Goal: Task Accomplishment & Management: Use online tool/utility

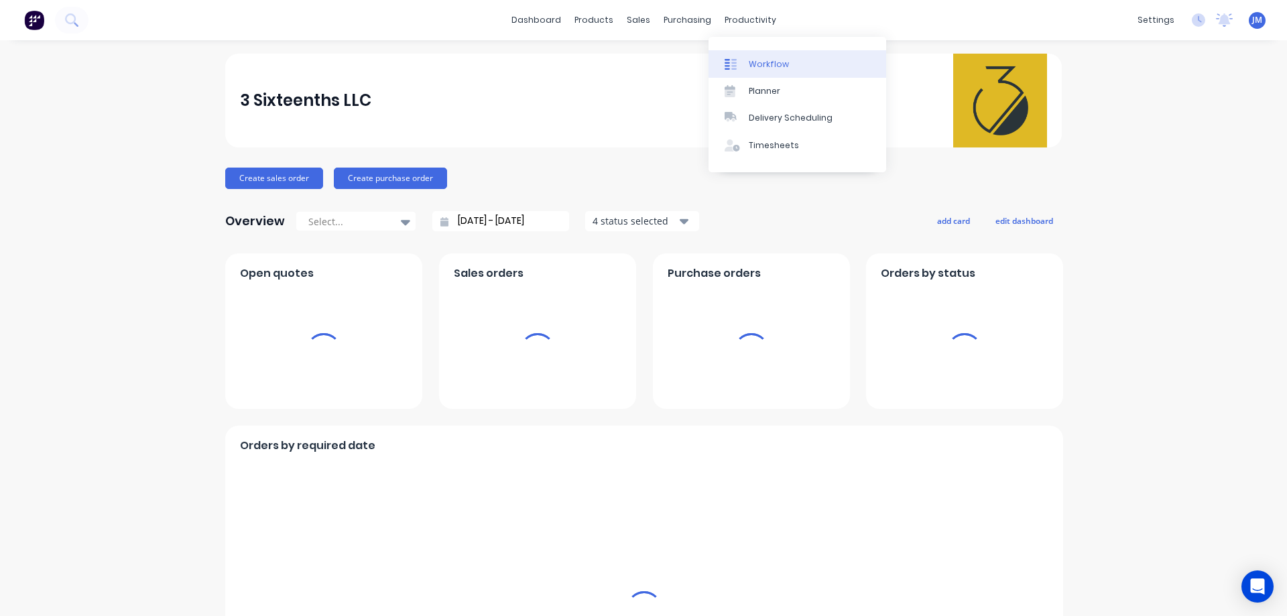
click at [747, 61] on link "Workflow" at bounding box center [798, 63] width 178 height 27
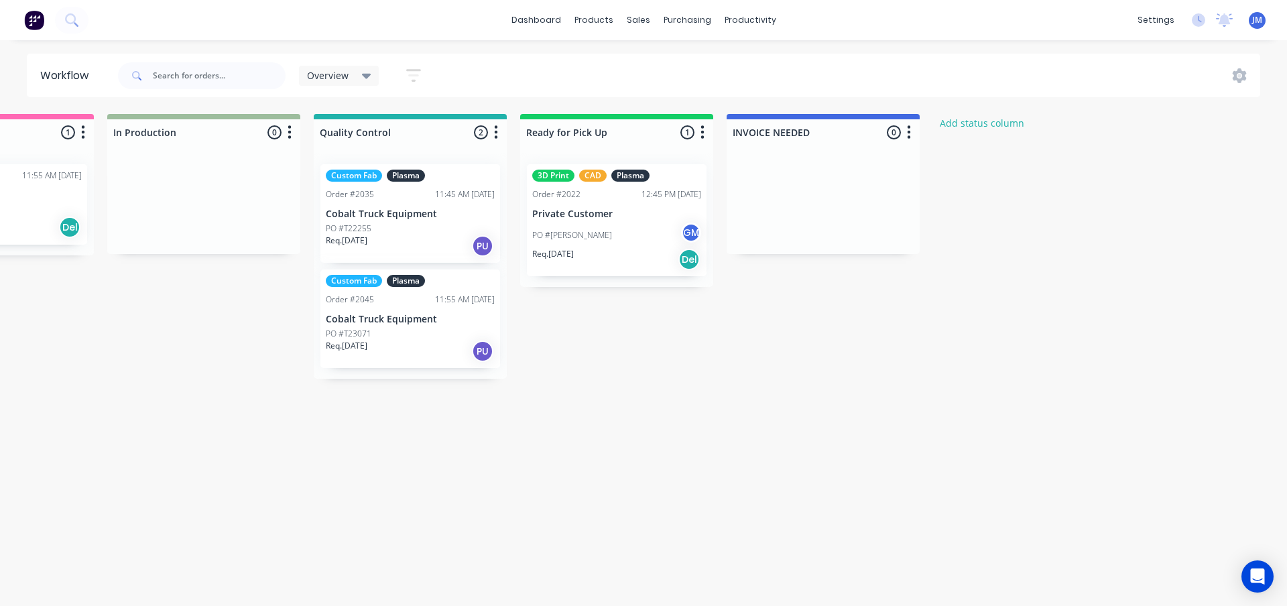
scroll to position [0, 1207]
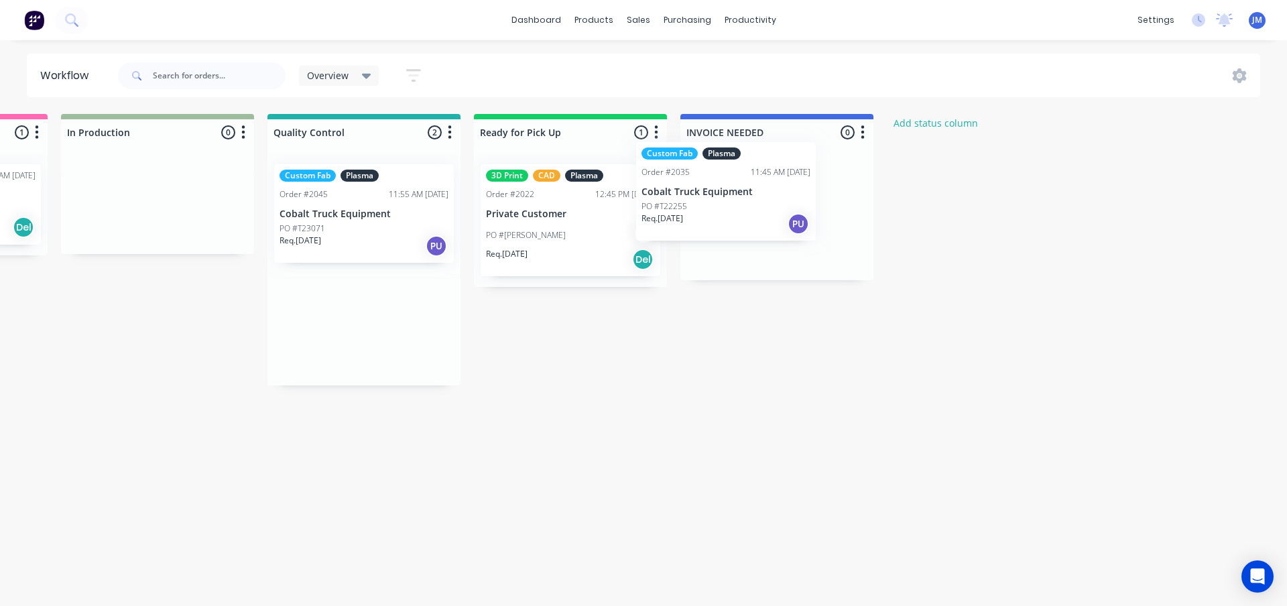
drag, startPoint x: 355, startPoint y: 225, endPoint x: 724, endPoint y: 202, distance: 370.1
click at [724, 202] on div "Quote Adjustment Needed 0 Status colour #6A5ACD hex #6A5ACD Save Cancel Notific…" at bounding box center [95, 312] width 2625 height 396
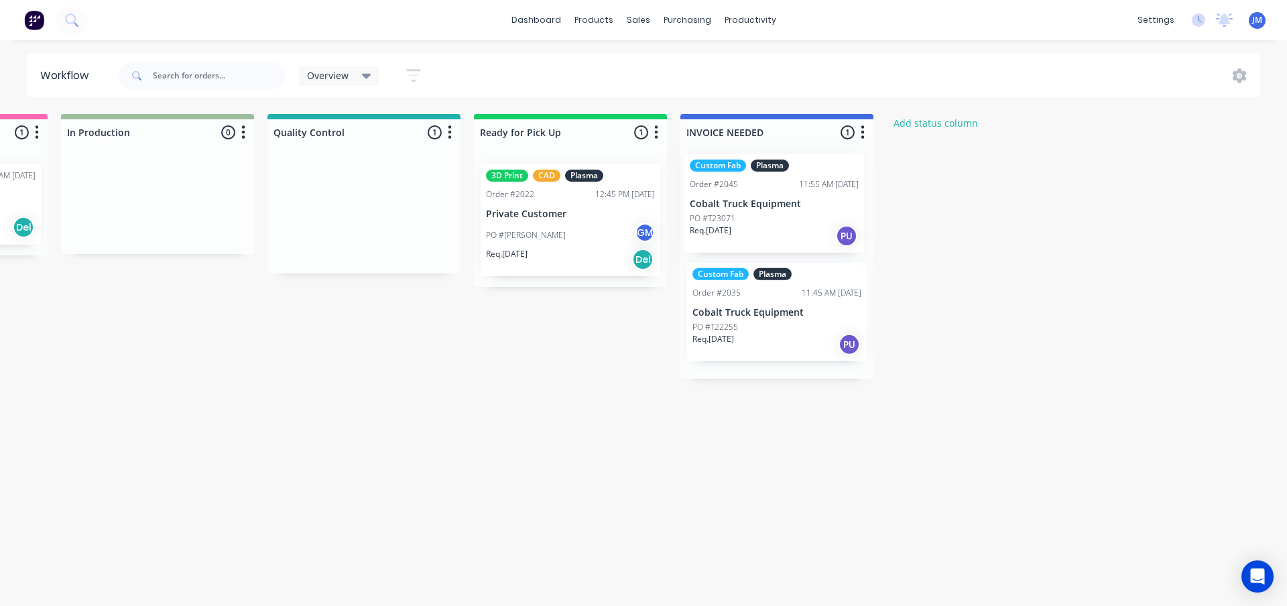
drag, startPoint x: 335, startPoint y: 228, endPoint x: 755, endPoint y: 221, distance: 420.4
click at [755, 221] on div "Quote Adjustment Needed 0 Status colour #6A5ACD hex #6A5ACD Save Cancel Notific…" at bounding box center [95, 312] width 2625 height 396
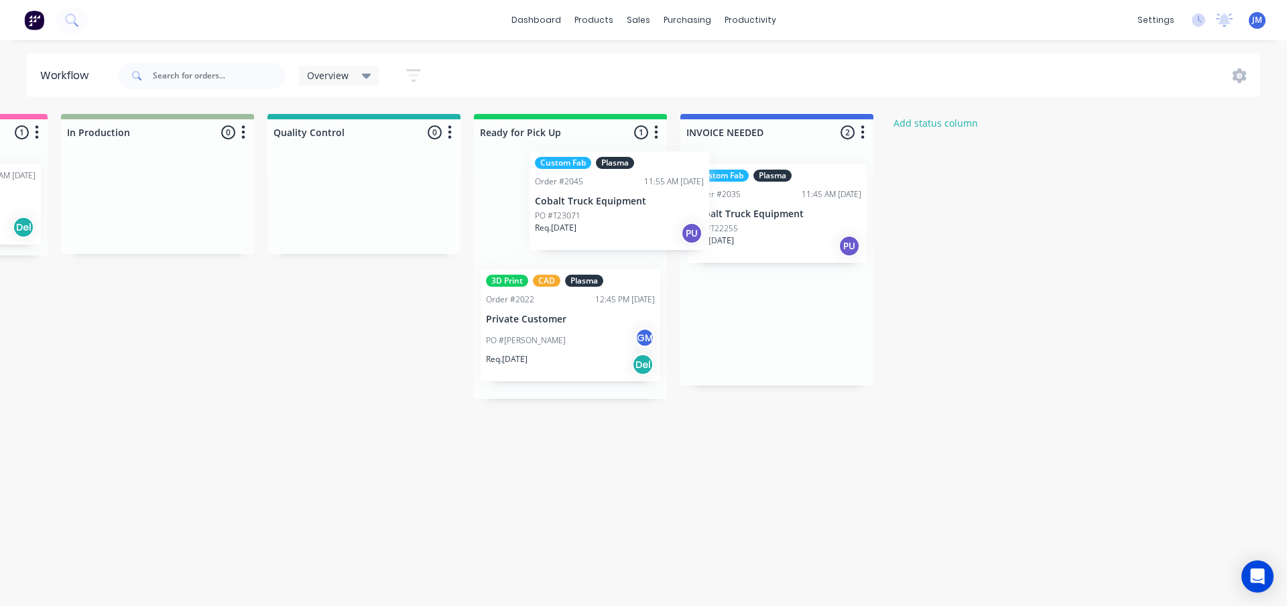
drag, startPoint x: 756, startPoint y: 224, endPoint x: 588, endPoint y: 211, distance: 168.1
click at [588, 211] on div "Quote Adjustment Needed 0 Status colour #6A5ACD hex #6A5ACD Save Cancel Notific…" at bounding box center [95, 312] width 2625 height 396
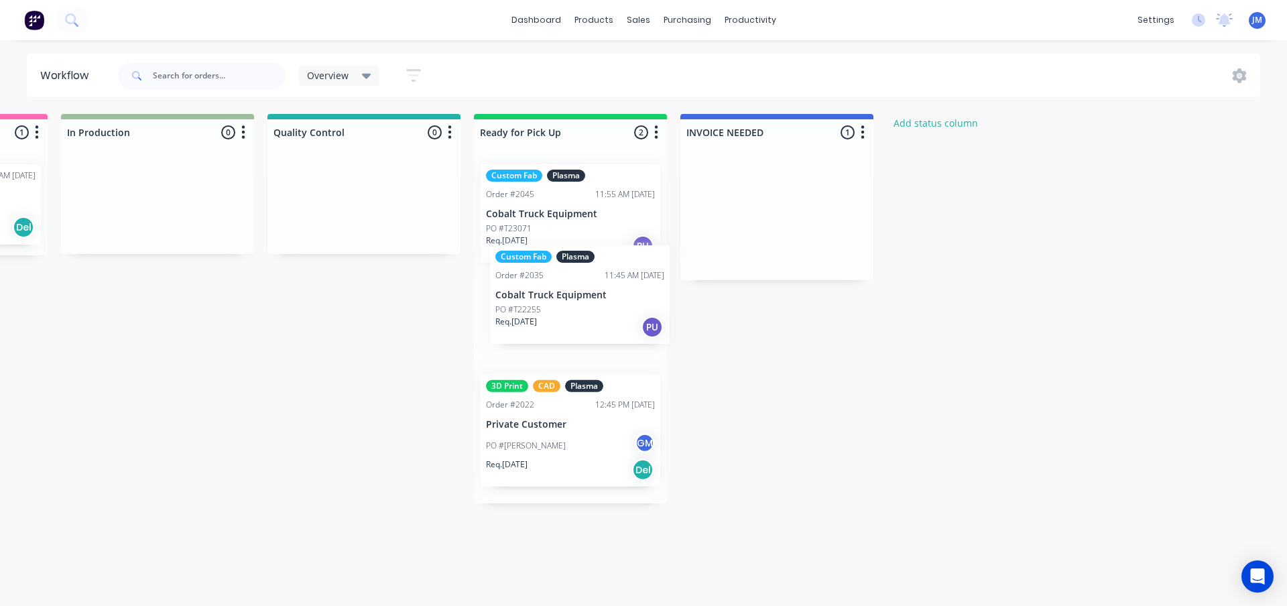
drag, startPoint x: 768, startPoint y: 217, endPoint x: 566, endPoint y: 300, distance: 218.0
click at [566, 300] on div "Quote Adjustment Needed 0 Status colour #6A5ACD hex #6A5ACD Save Cancel Notific…" at bounding box center [95, 312] width 2625 height 396
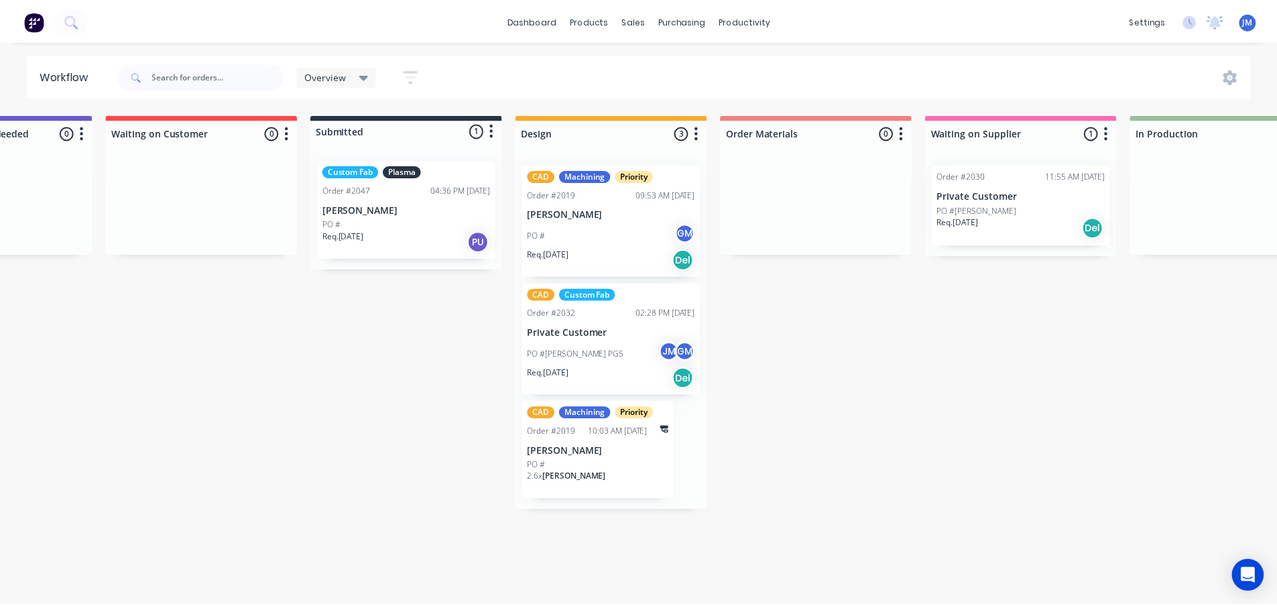
scroll to position [0, 0]
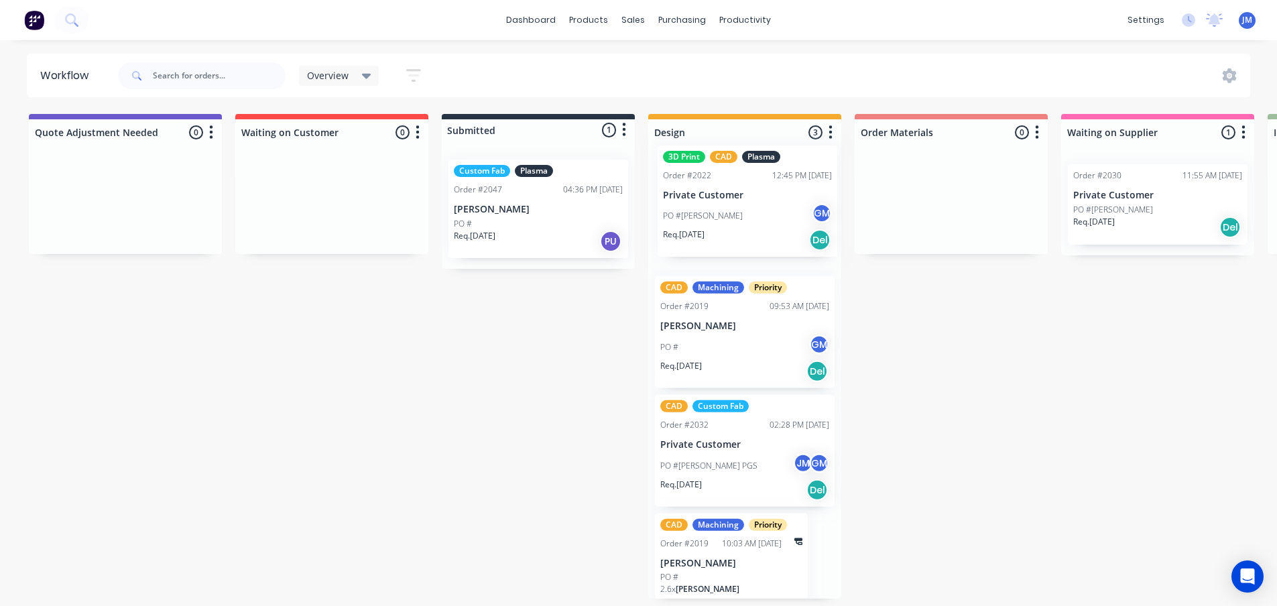
drag, startPoint x: 912, startPoint y: 424, endPoint x: 750, endPoint y: 195, distance: 281.3
click at [750, 195] on div "Quote Adjustment Needed 0 Status colour #6A5ACD hex #6A5ACD Save Cancel Notific…" at bounding box center [1302, 356] width 2625 height 485
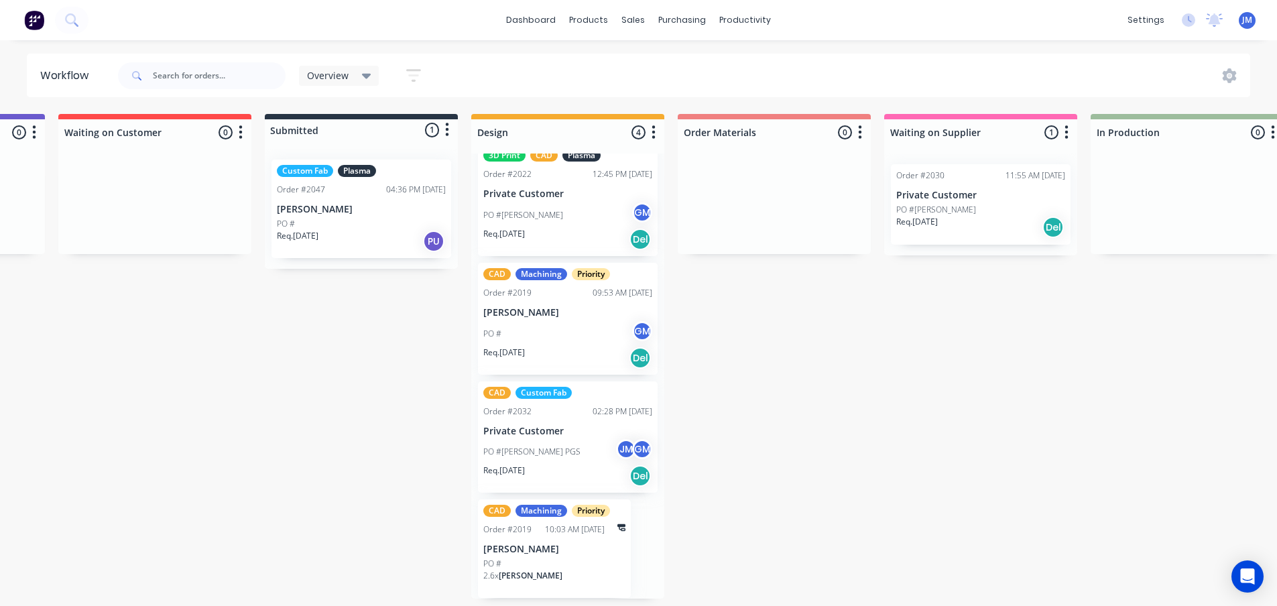
scroll to position [3, 201]
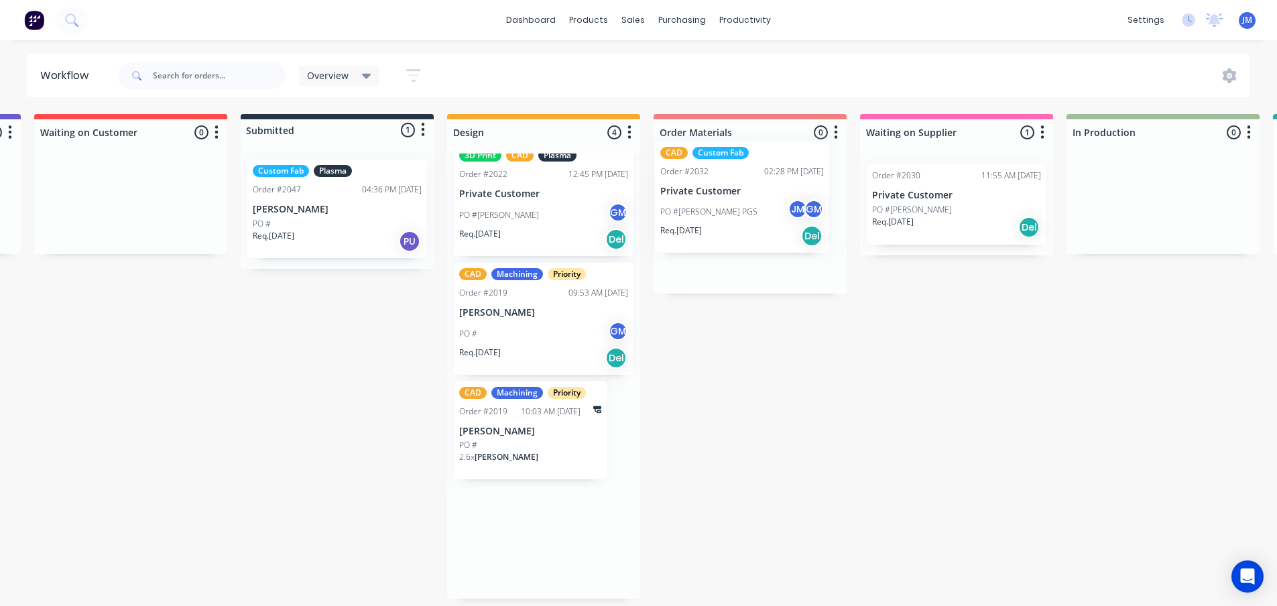
drag, startPoint x: 526, startPoint y: 426, endPoint x: 734, endPoint y: 199, distance: 307.5
click at [734, 199] on div "Quote Adjustment Needed 0 Status colour #6A5ACD hex #6A5ACD Save Cancel Notific…" at bounding box center [1101, 356] width 2625 height 485
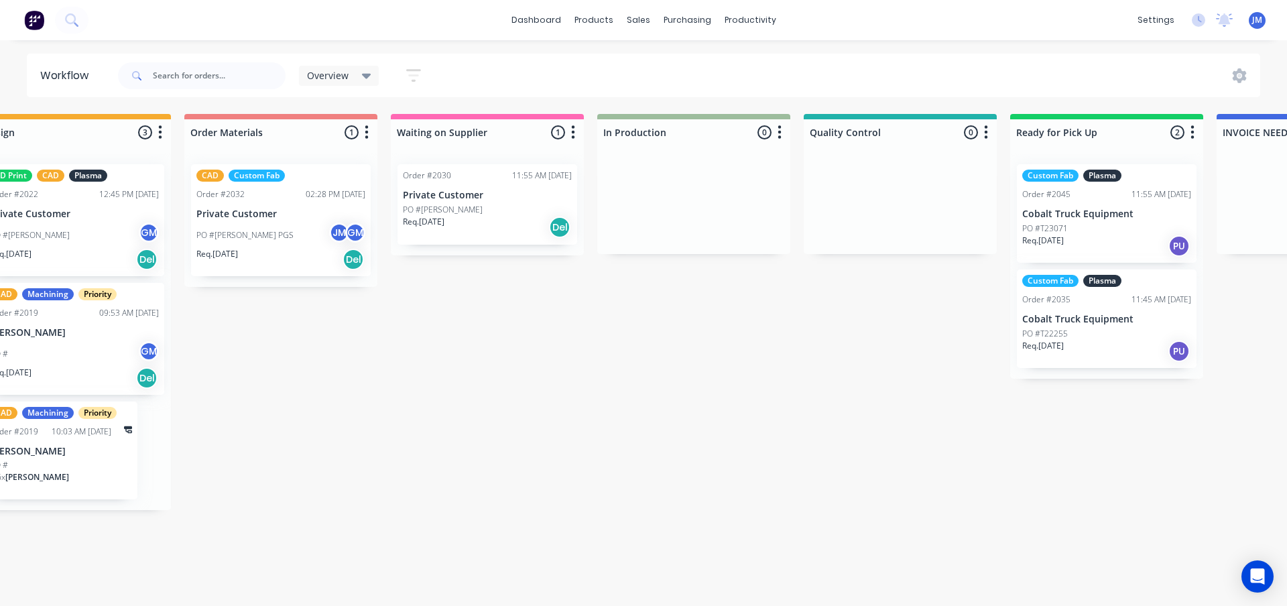
scroll to position [0, 603]
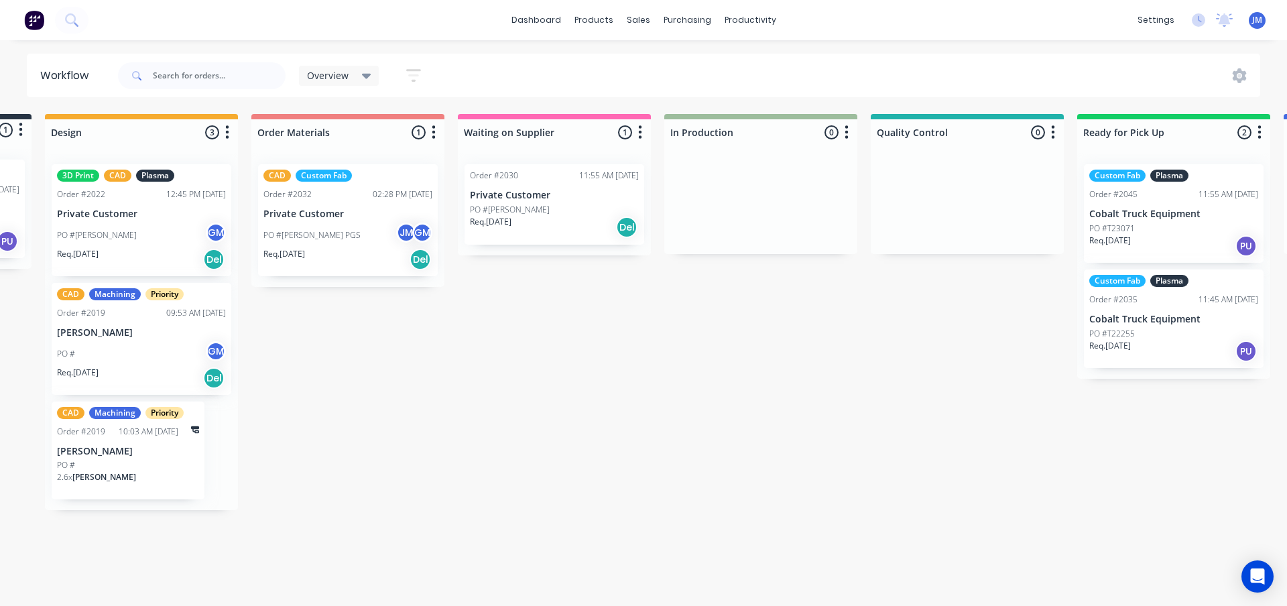
drag, startPoint x: 524, startPoint y: 379, endPoint x: 549, endPoint y: 379, distance: 24.8
drag, startPoint x: 550, startPoint y: 379, endPoint x: 503, endPoint y: 380, distance: 47.6
click at [503, 380] on div "Quote Adjustment Needed 0 Status colour #6A5ACD hex #6A5ACD Save Cancel Notific…" at bounding box center [699, 312] width 2625 height 396
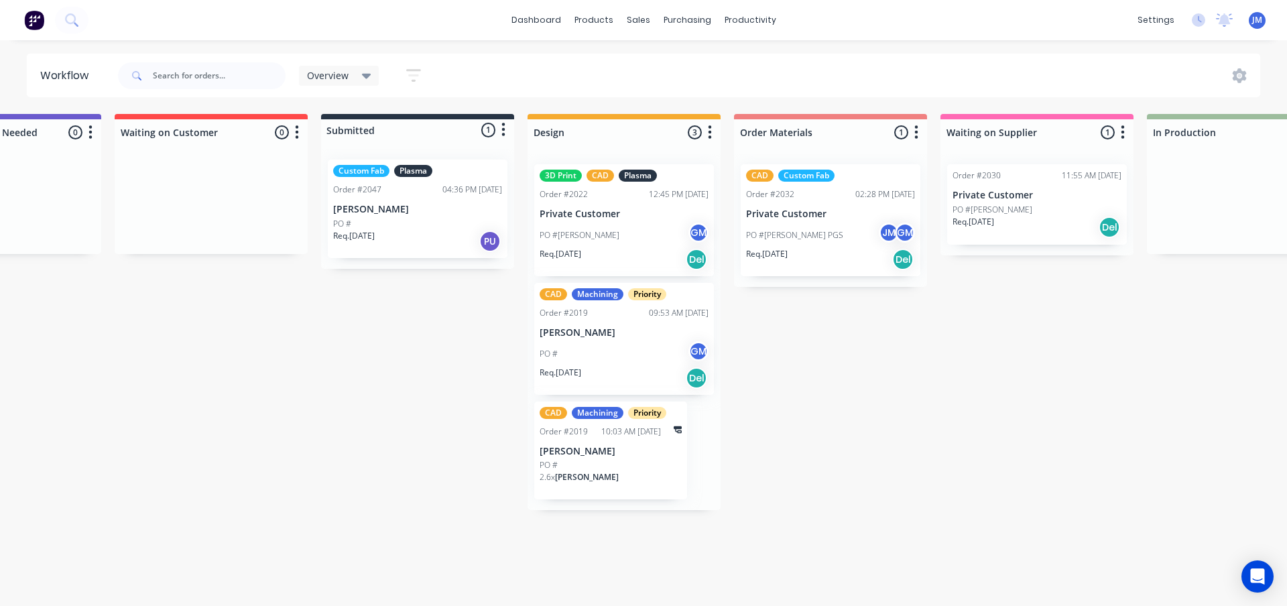
scroll to position [0, 0]
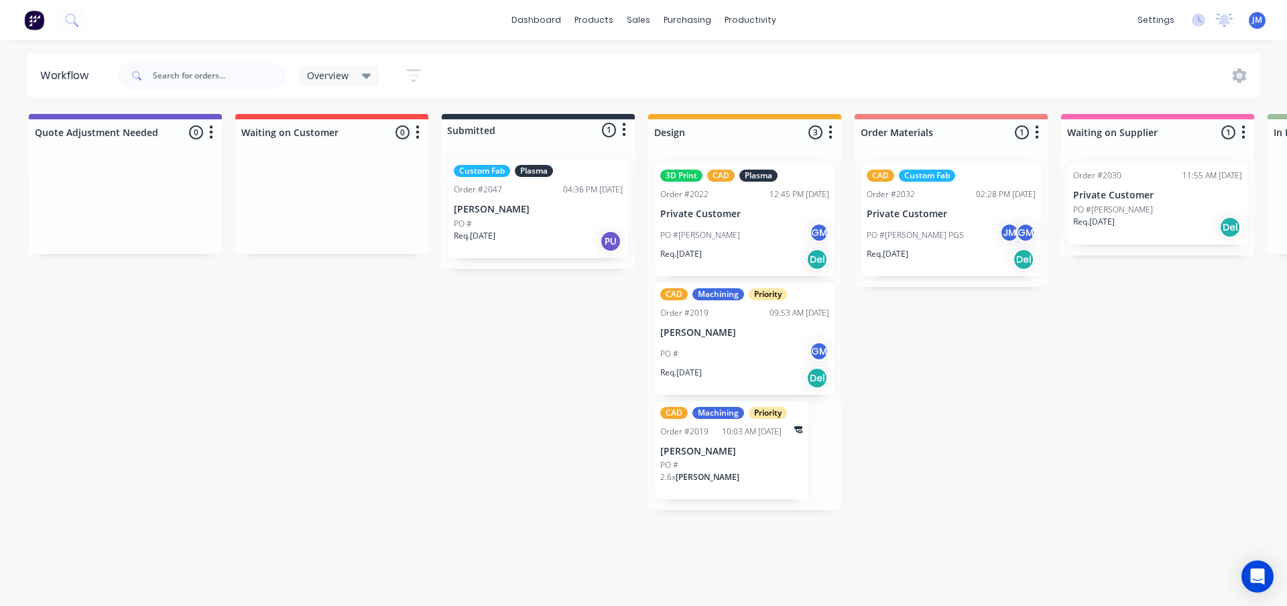
click at [545, 215] on div "Custom Fab Plasma Order #2047 04:36 PM [DATE] [PERSON_NAME] PO # Req. [DATE] PU" at bounding box center [538, 209] width 180 height 99
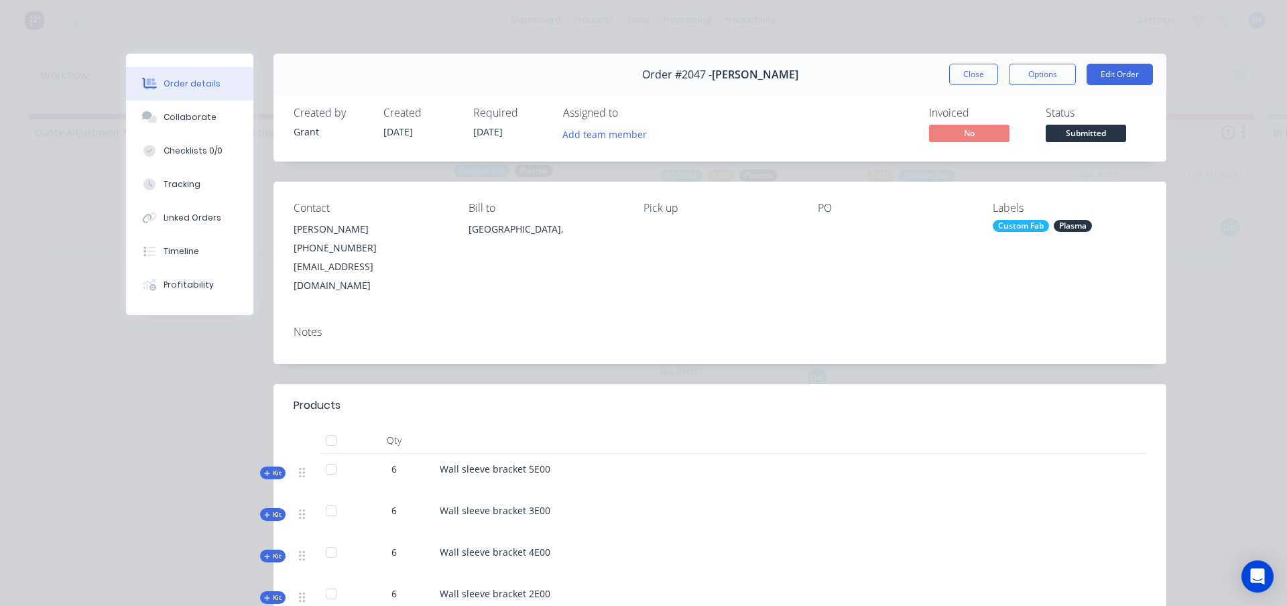
click at [970, 67] on button "Close" at bounding box center [973, 74] width 49 height 21
